Goal: Navigation & Orientation: Find specific page/section

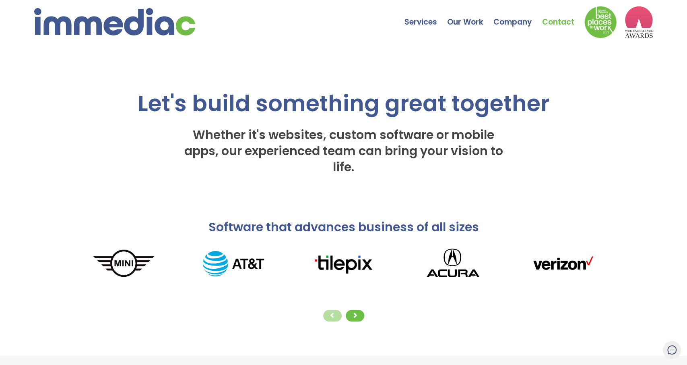
click at [562, 21] on link "Contact" at bounding box center [563, 16] width 42 height 28
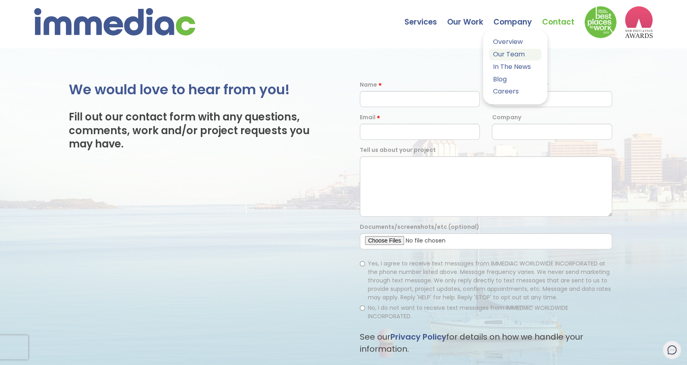
click at [515, 55] on link "Our Team" at bounding box center [515, 55] width 52 height 12
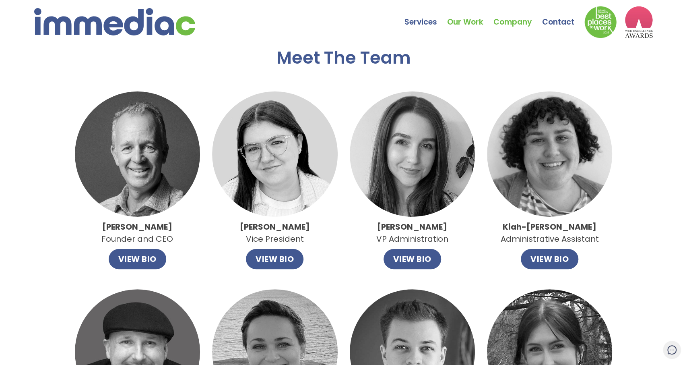
click at [479, 23] on link "Our Work" at bounding box center [470, 16] width 46 height 28
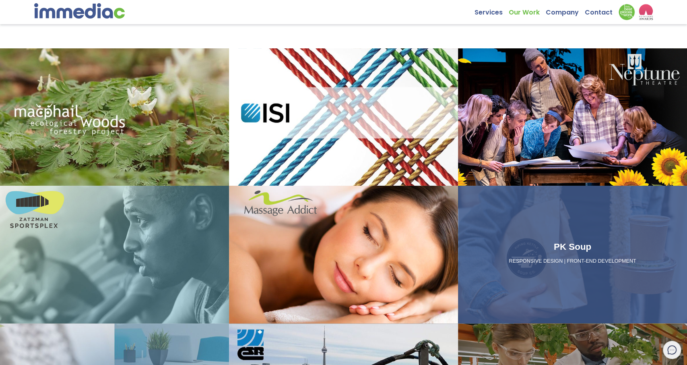
scroll to position [209, 0]
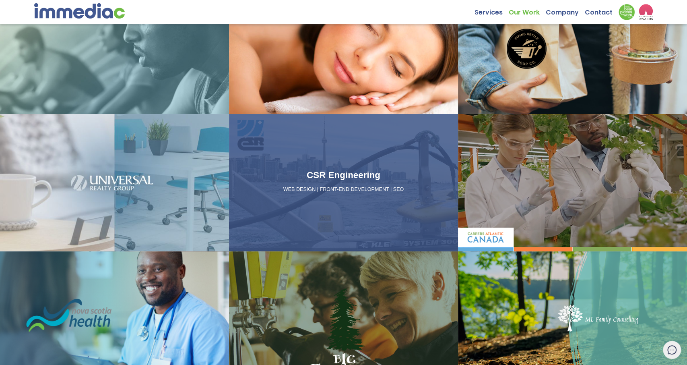
click at [326, 169] on h3 "CSR Engineering" at bounding box center [343, 175] width 223 height 14
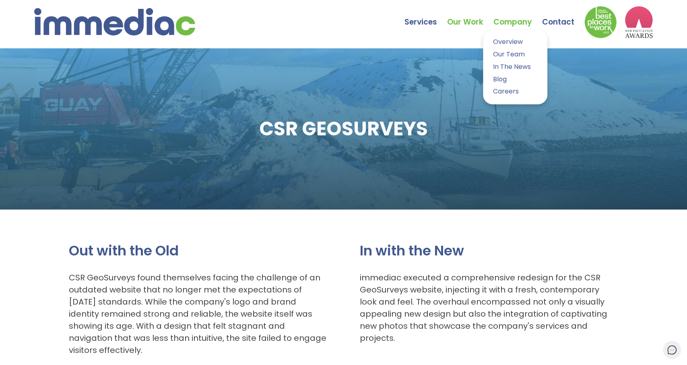
click at [524, 26] on link "Company" at bounding box center [517, 16] width 49 height 28
click at [510, 41] on link "Overview" at bounding box center [515, 42] width 52 height 12
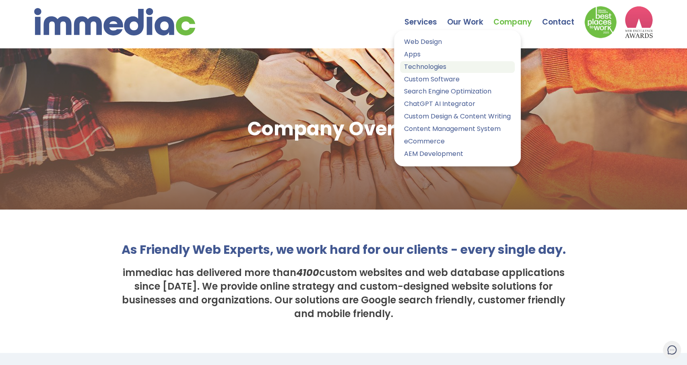
click at [423, 66] on link "Technologies" at bounding box center [457, 67] width 115 height 12
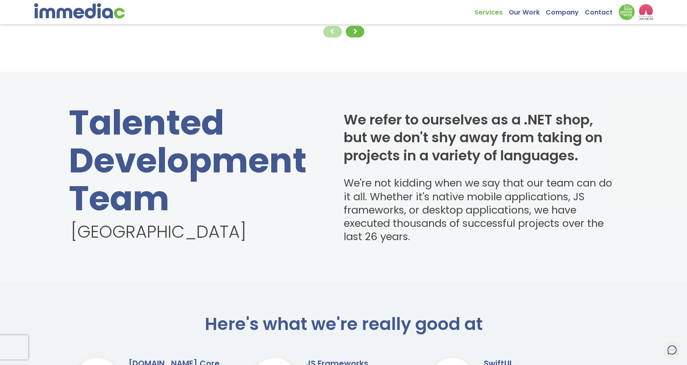
scroll to position [167, 0]
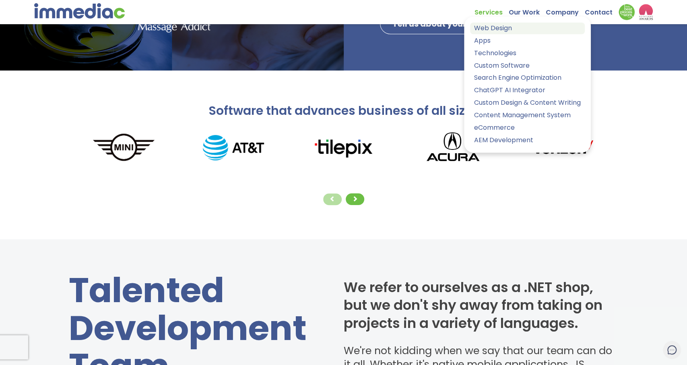
click at [500, 31] on link "Web Design" at bounding box center [527, 29] width 115 height 12
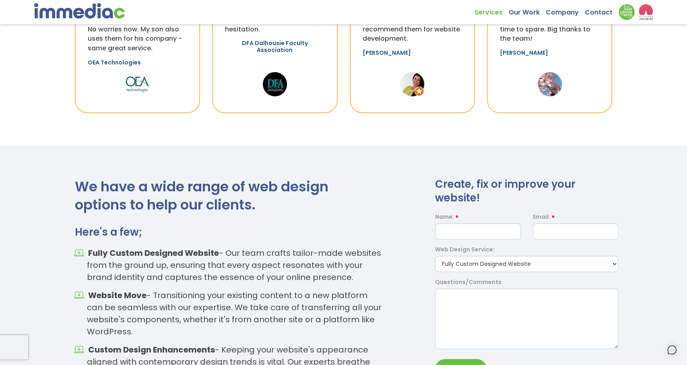
scroll to position [977, 0]
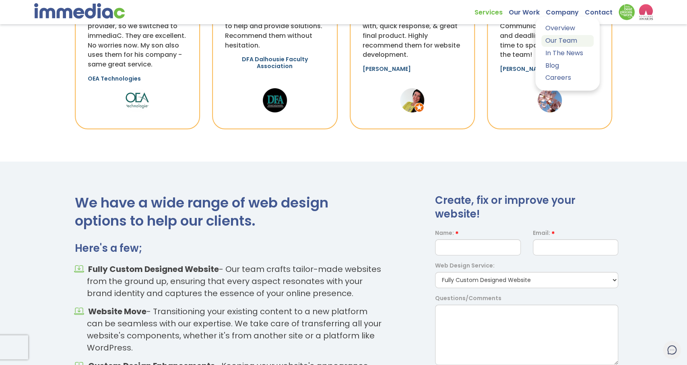
click at [563, 39] on link "Our Team" at bounding box center [567, 41] width 52 height 12
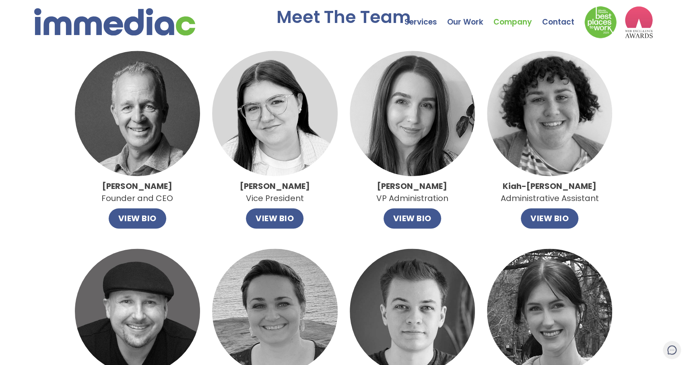
scroll to position [42, 0]
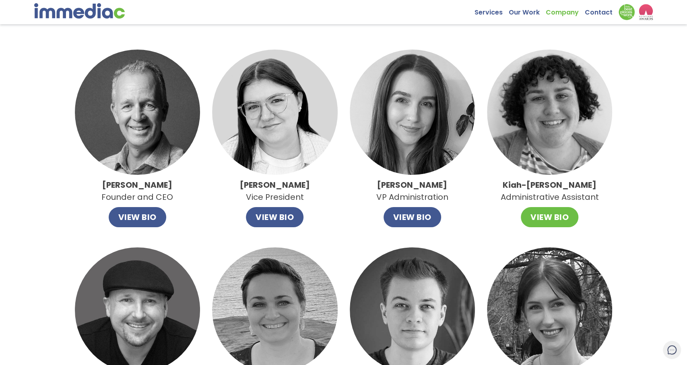
click at [542, 220] on button "VIEW BIO" at bounding box center [550, 217] width 58 height 20
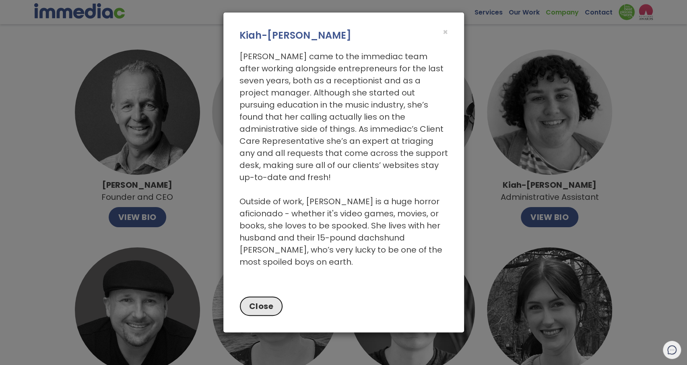
click at [276, 296] on button "Close" at bounding box center [261, 306] width 44 height 20
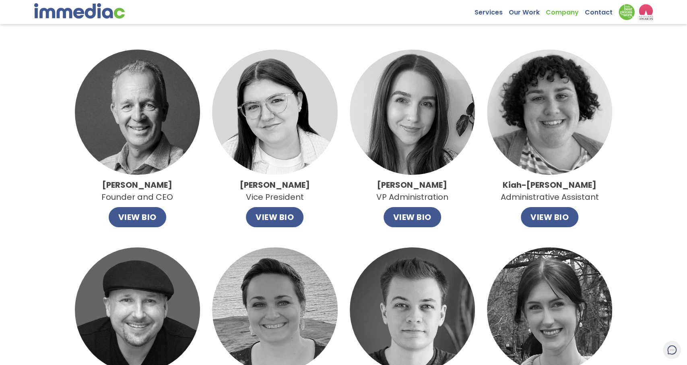
click at [541, 113] on img at bounding box center [549, 112] width 125 height 125
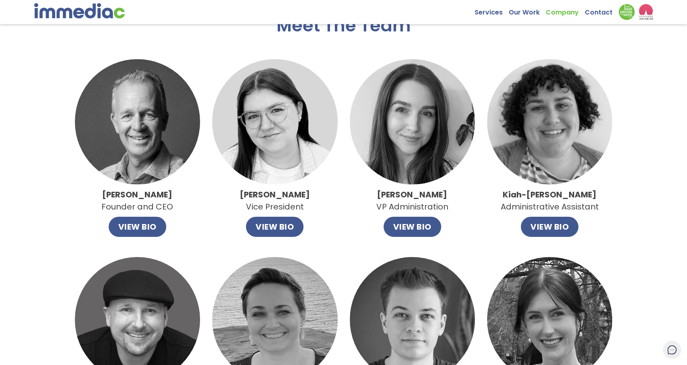
scroll to position [0, 0]
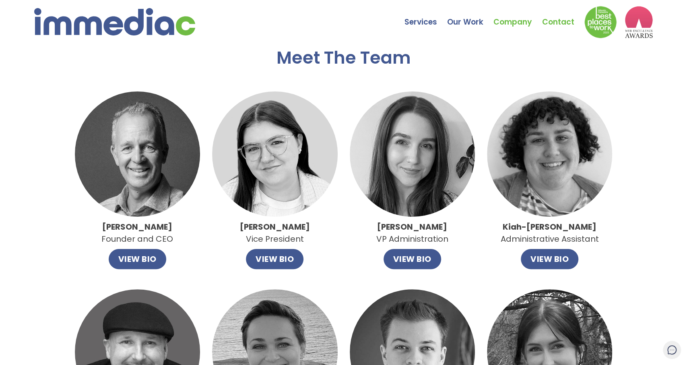
click at [562, 20] on link "Contact" at bounding box center [563, 16] width 42 height 28
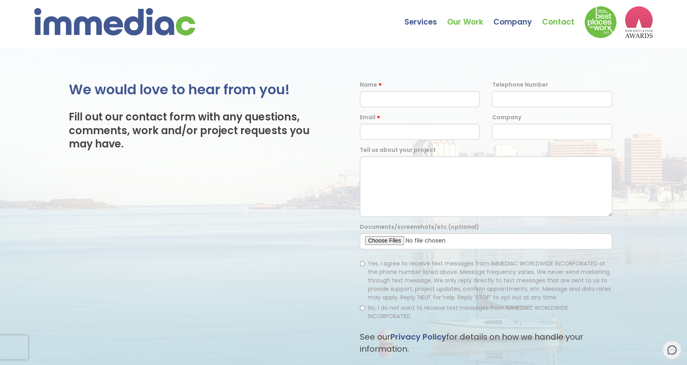
click at [465, 18] on link "Our Work" at bounding box center [470, 16] width 46 height 28
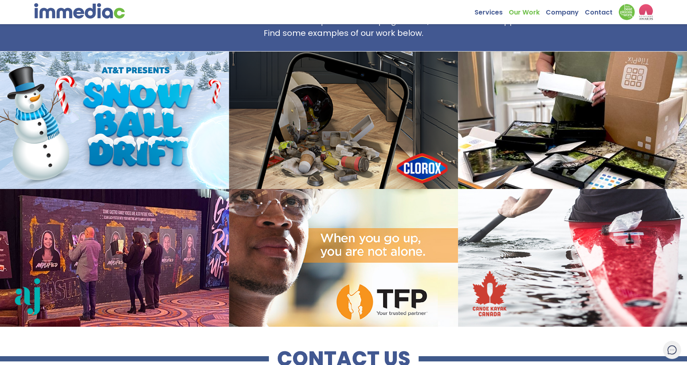
scroll to position [753, 0]
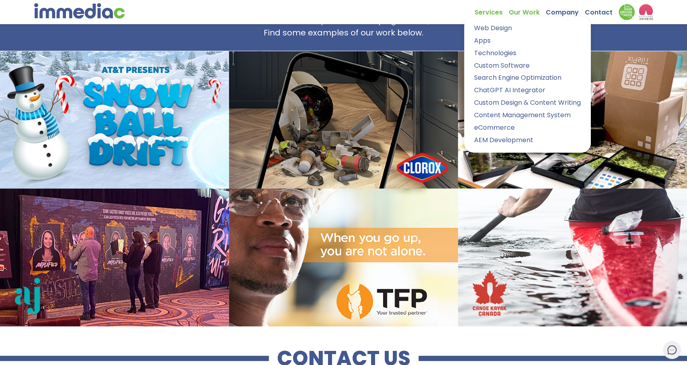
drag, startPoint x: 486, startPoint y: 19, endPoint x: 487, endPoint y: 12, distance: 6.6
click at [487, 18] on ul "Services Web Design Apps Technologies Custom Software Search Engine Optimizatio…" at bounding box center [563, 12] width 178 height 16
click at [519, 102] on link "Custom Design & Content Writing" at bounding box center [527, 103] width 115 height 12
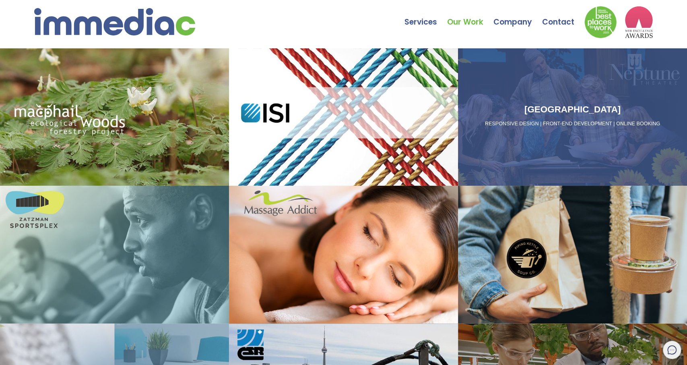
click at [557, 134] on div "Neptune Theatre RESPONSIVE DESIGN | FRONT-END DEVELOPMENT | ONLINE BOOKING" at bounding box center [572, 116] width 229 height 137
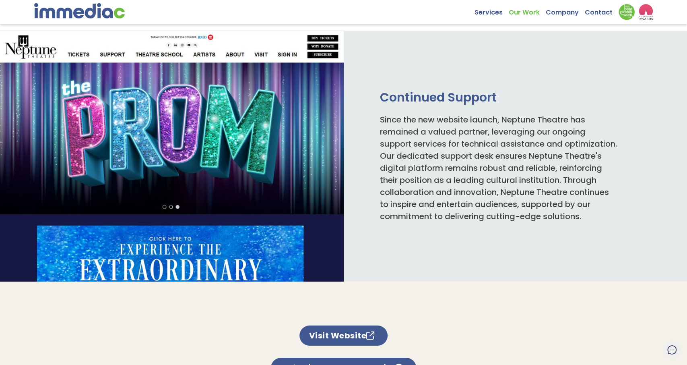
scroll to position [559, 0]
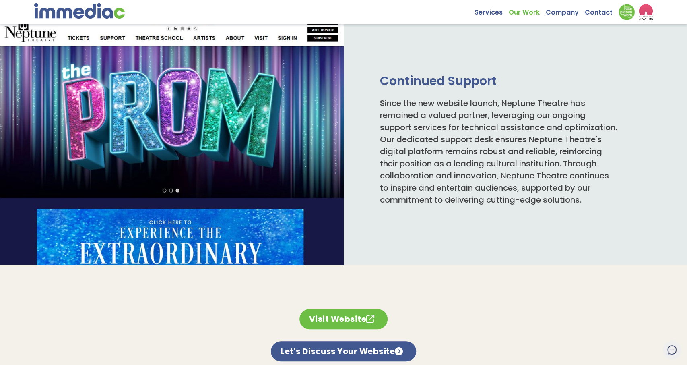
click at [346, 309] on link "Visit Website" at bounding box center [343, 319] width 89 height 20
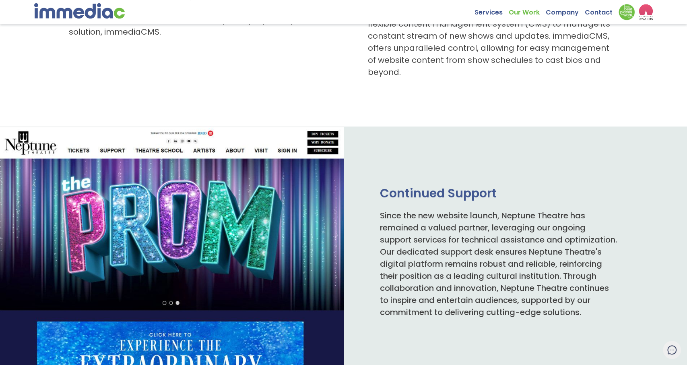
scroll to position [433, 0]
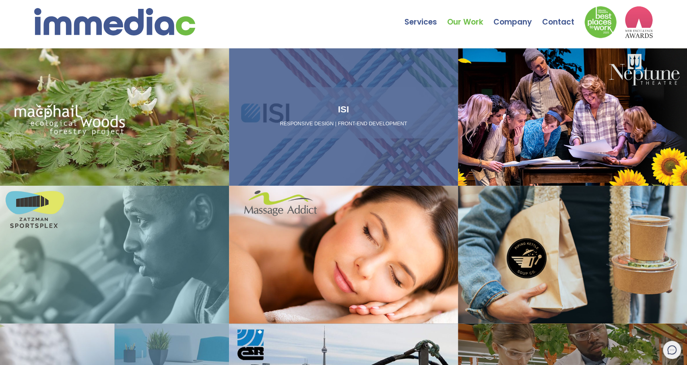
click at [319, 122] on p "RESPONSIVE DESIGN | FRONT-END DEVELOPMENT" at bounding box center [343, 123] width 223 height 7
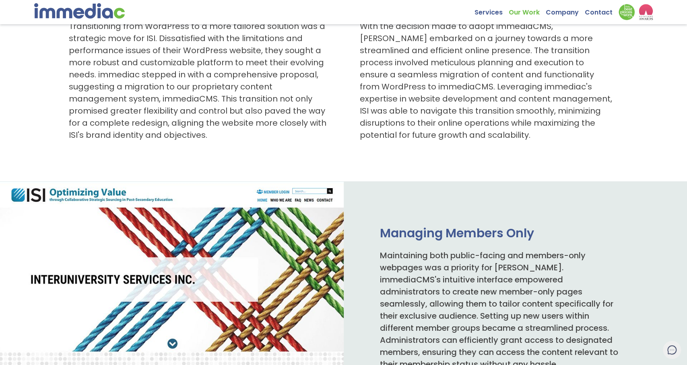
scroll to position [419, 0]
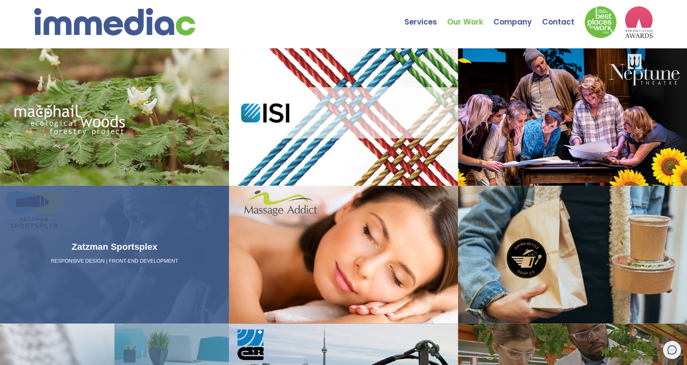
click at [65, 274] on div "Zatzman Sportsplex RESPONSIVE DESIGN | FRONT-END DEVELOPMENT" at bounding box center [114, 254] width 229 height 137
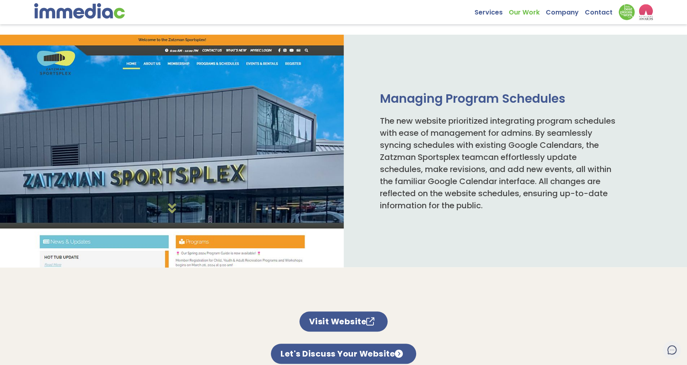
scroll to position [489, 0]
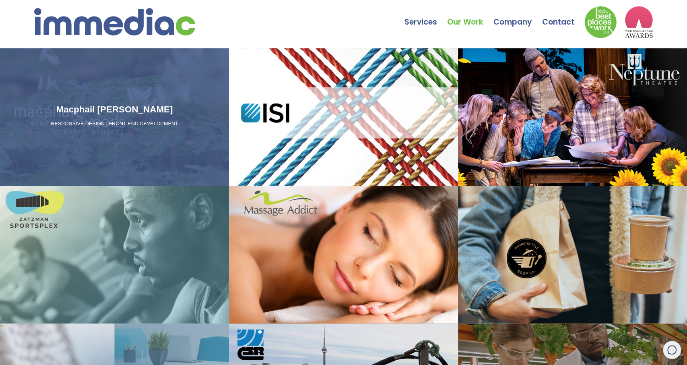
click at [106, 147] on div "Macphail [PERSON_NAME] RESPONSIVE DESIGN | FRONT-END DEVELOPMENT" at bounding box center [114, 116] width 229 height 137
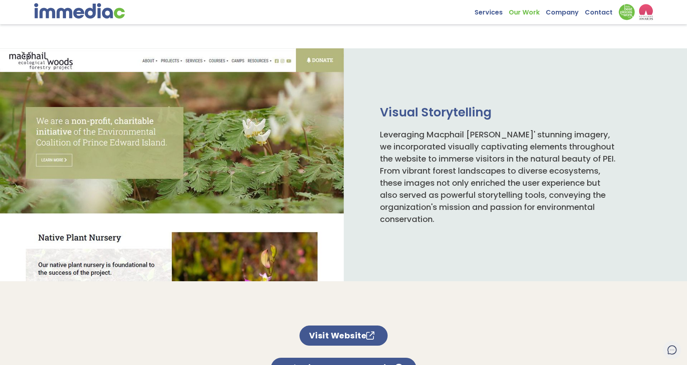
scroll to position [335, 0]
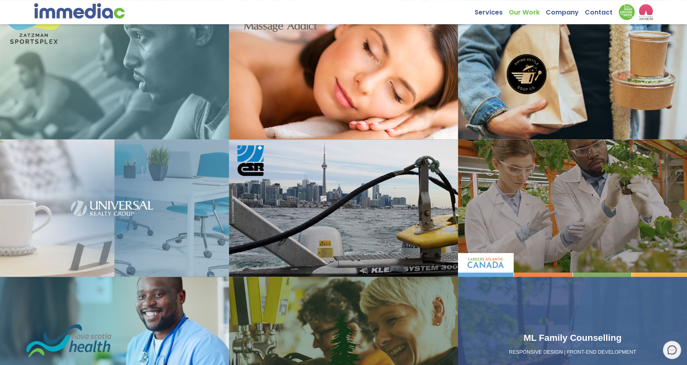
scroll to position [209, 0]
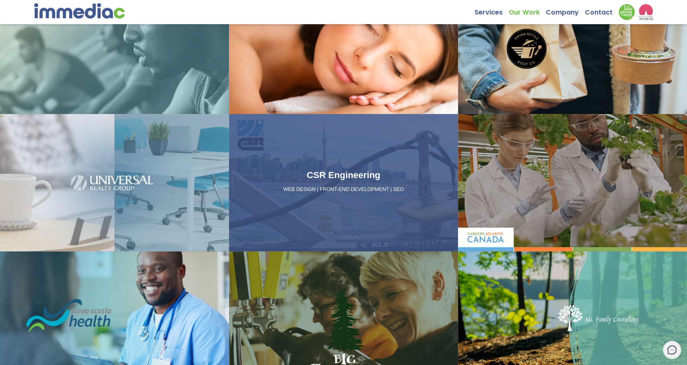
click at [274, 189] on p "WEB DESIGN | FRONT-END DEVELOPMENT | SEO" at bounding box center [343, 189] width 223 height 7
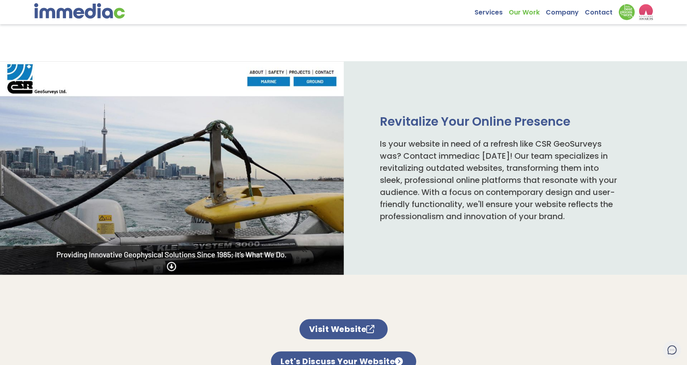
scroll to position [470, 0]
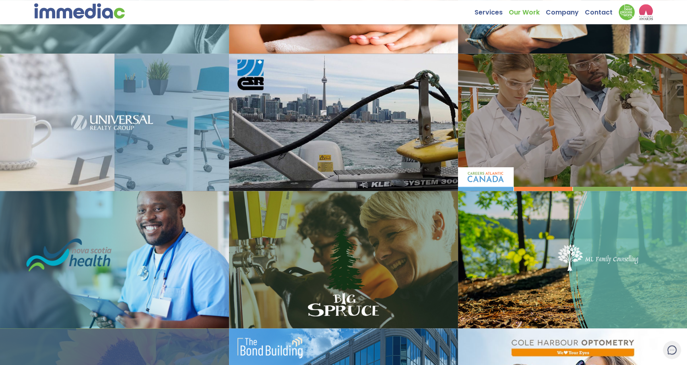
scroll to position [335, 0]
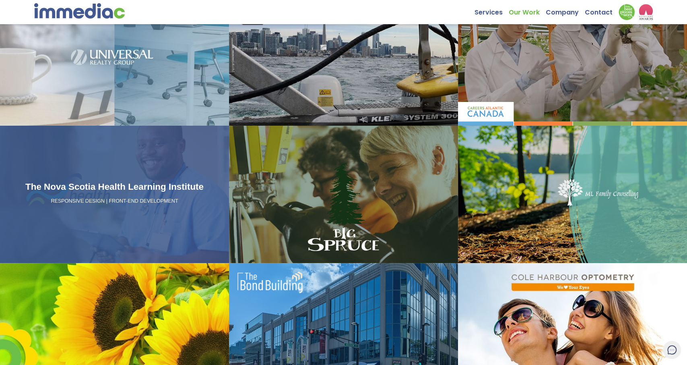
click at [121, 215] on div "The Nova Scotia Health Learning Institute RESPONSIVE DESIGN | FRONT-END DEVELOP…" at bounding box center [114, 194] width 229 height 137
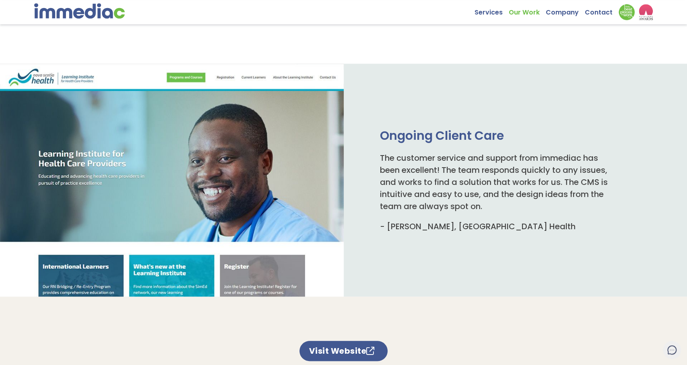
scroll to position [335, 0]
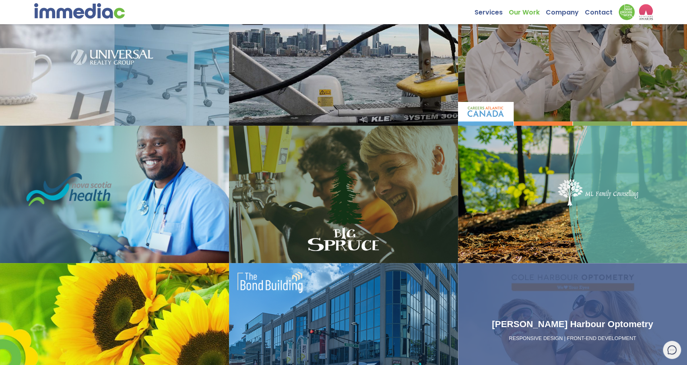
scroll to position [419, 0]
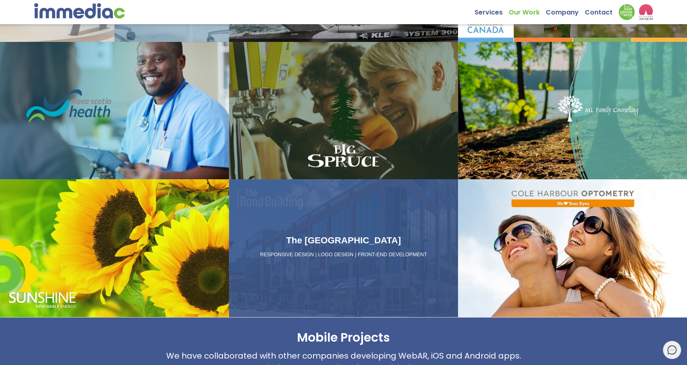
click at [265, 268] on div "The Bond Building RESPONSIVE DESIGN | LOGO DESIGN | FRONT-END DEVELOPMENT" at bounding box center [343, 247] width 229 height 137
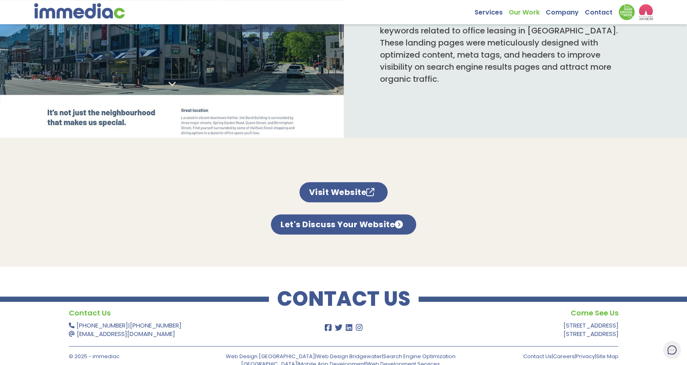
scroll to position [316, 0]
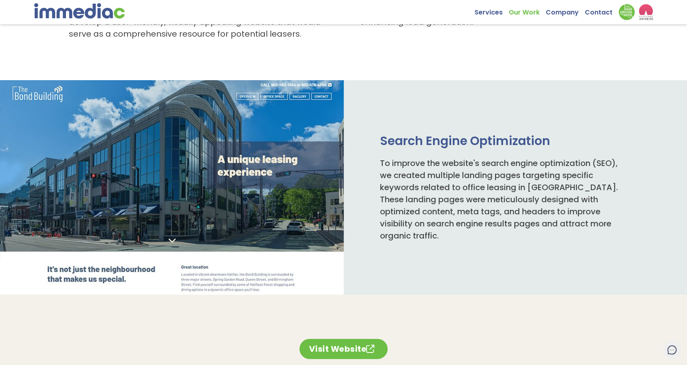
click at [357, 347] on link "Visit Website" at bounding box center [343, 348] width 89 height 20
